Goal: Entertainment & Leisure: Consume media (video, audio)

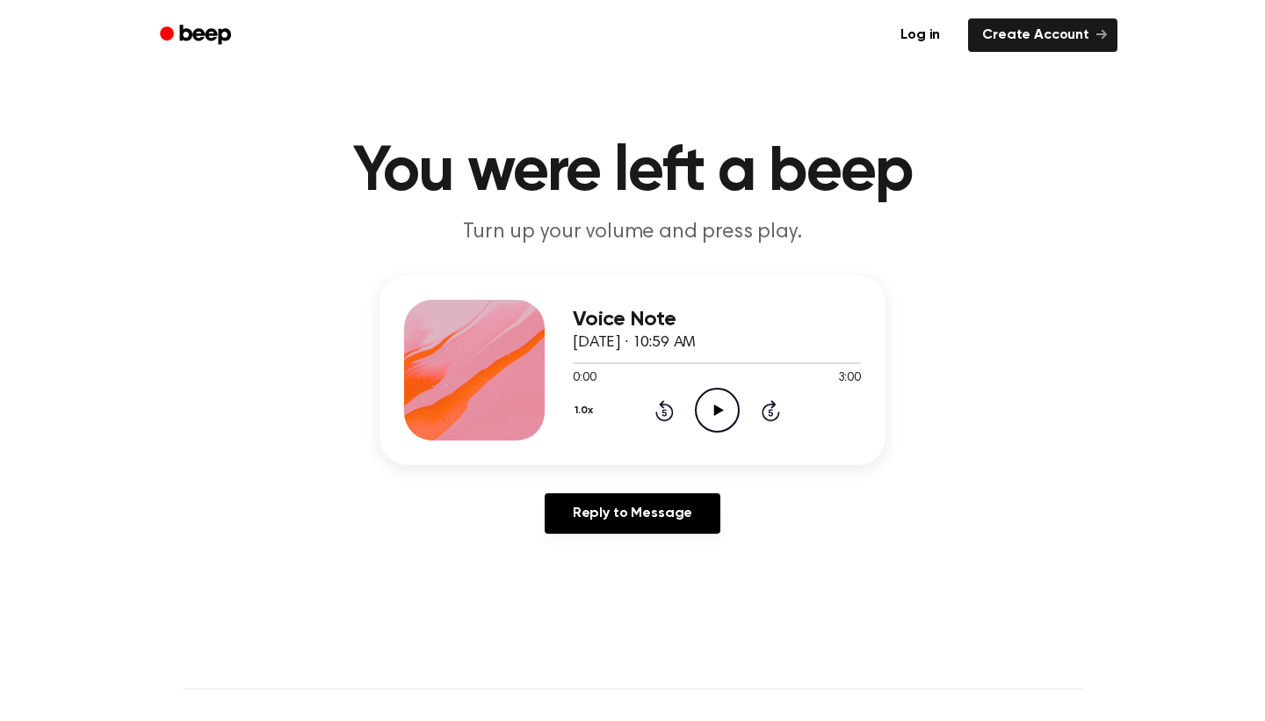
click at [718, 406] on icon "Play Audio" at bounding box center [717, 410] width 45 height 45
click at [732, 413] on icon "Play Audio" at bounding box center [717, 410] width 45 height 45
click at [716, 398] on icon "Play Audio" at bounding box center [717, 410] width 45 height 45
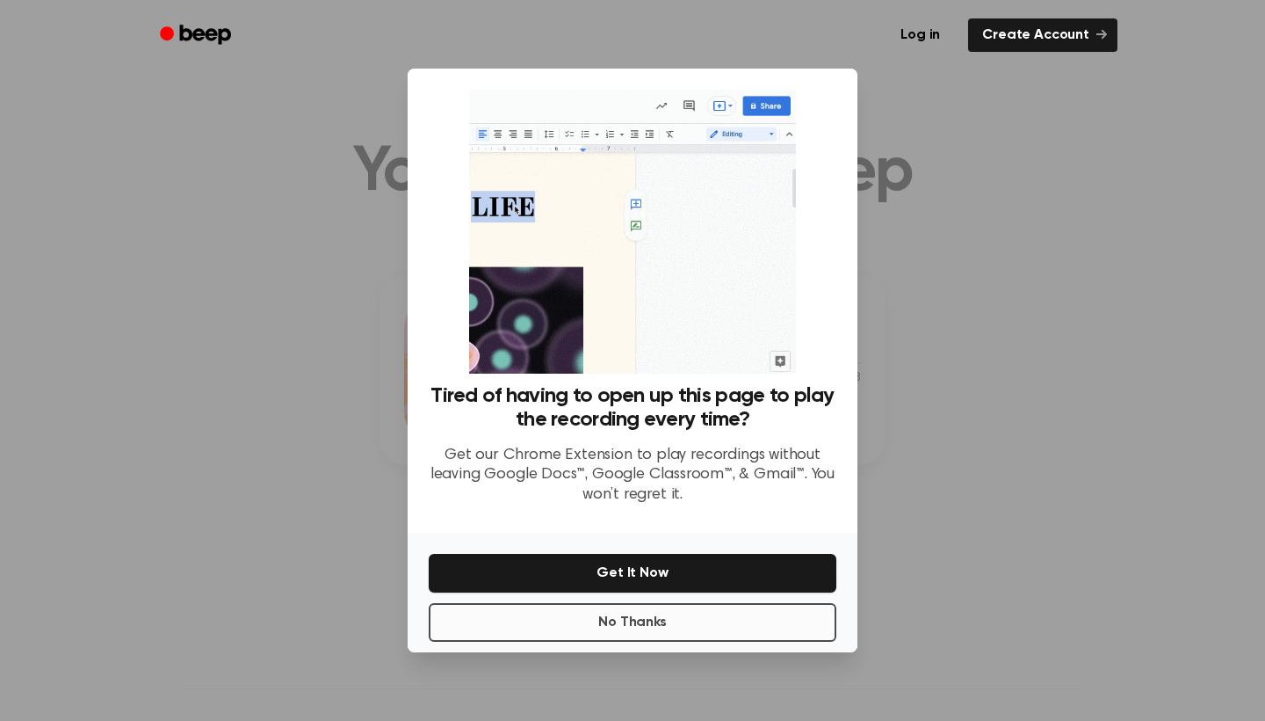
click at [728, 626] on button "No Thanks" at bounding box center [633, 622] width 408 height 39
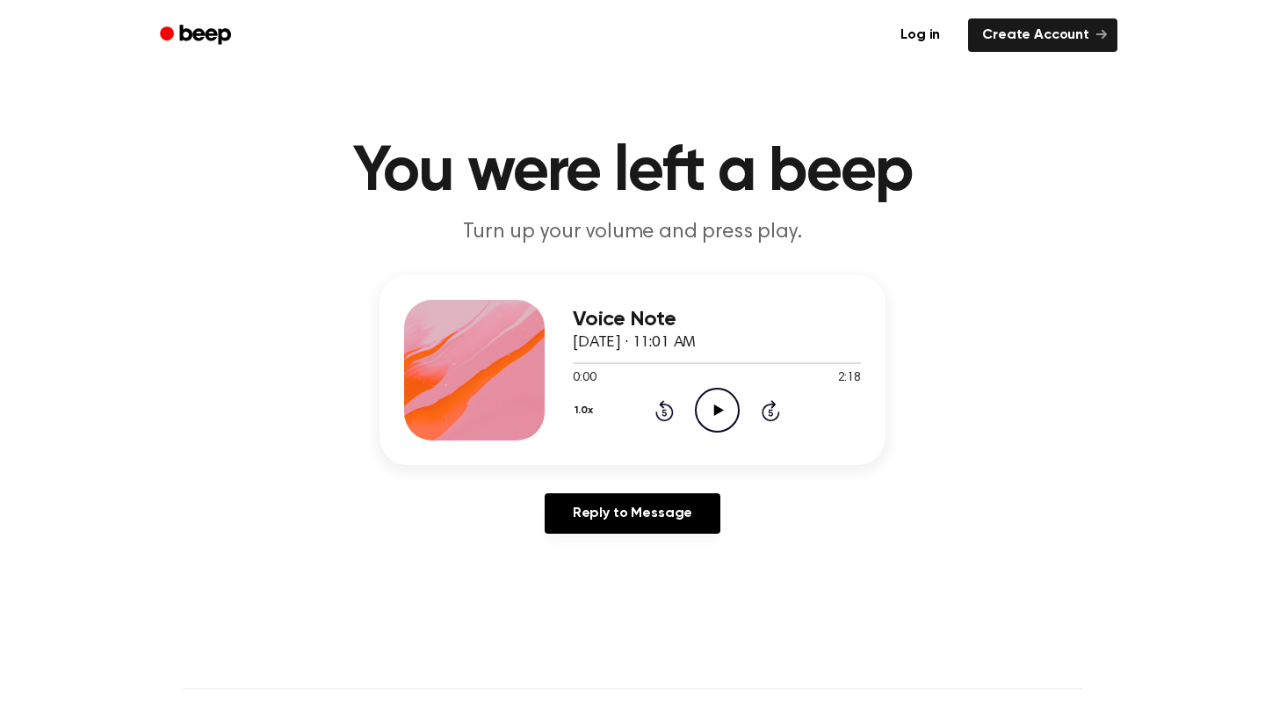
click at [714, 409] on icon at bounding box center [718, 409] width 10 height 11
click at [713, 402] on icon "Play Audio" at bounding box center [717, 410] width 45 height 45
click at [844, 361] on div at bounding box center [717, 362] width 288 height 14
click at [713, 419] on icon "Pause Audio" at bounding box center [717, 410] width 45 height 45
